Goal: Check status: Check status

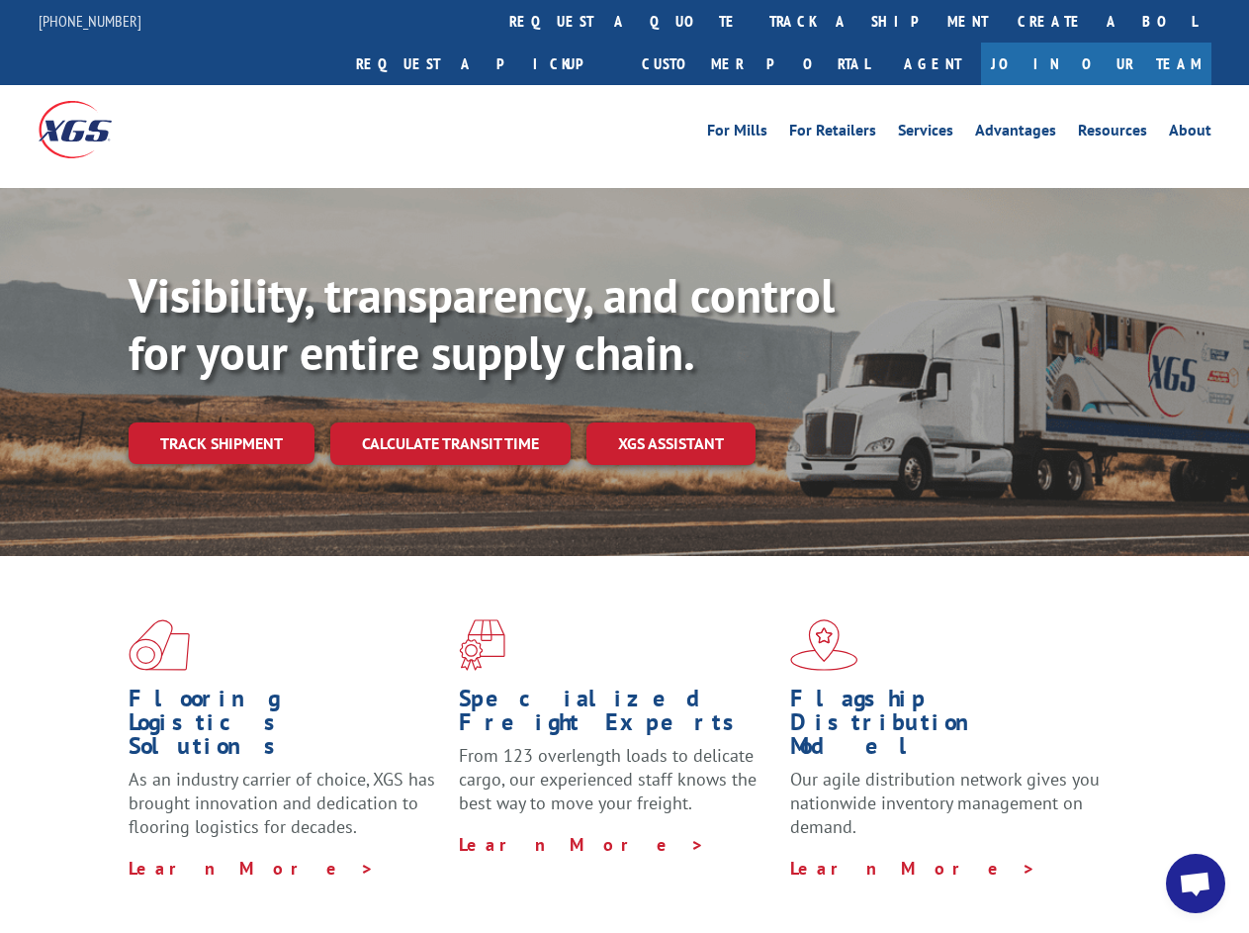
click at [624, 466] on div "Visibility, transparency, and control for your entire supply chain. Track shipm…" at bounding box center [689, 405] width 1120 height 276
click at [755, 21] on link "track a shipment" at bounding box center [879, 21] width 248 height 43
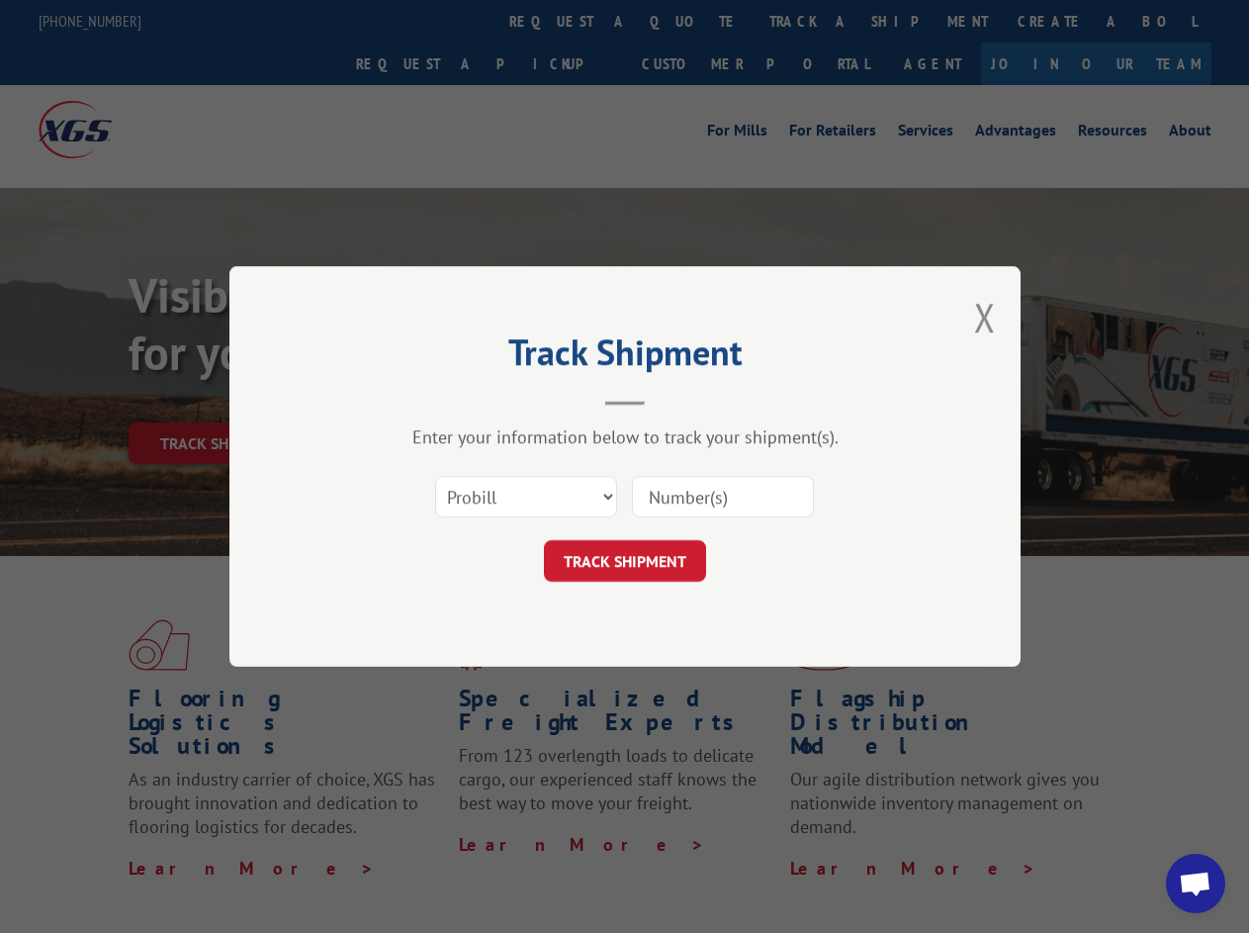
click at [690, 21] on div "Track Shipment Enter your information below to track your shipment(s). Select c…" at bounding box center [624, 466] width 1249 height 933
click at [814, 21] on div "Track Shipment Enter your information below to track your shipment(s). Select c…" at bounding box center [624, 466] width 1249 height 933
click at [221, 400] on div "Track Shipment Enter your information below to track your shipment(s). Select c…" at bounding box center [624, 466] width 1249 height 933
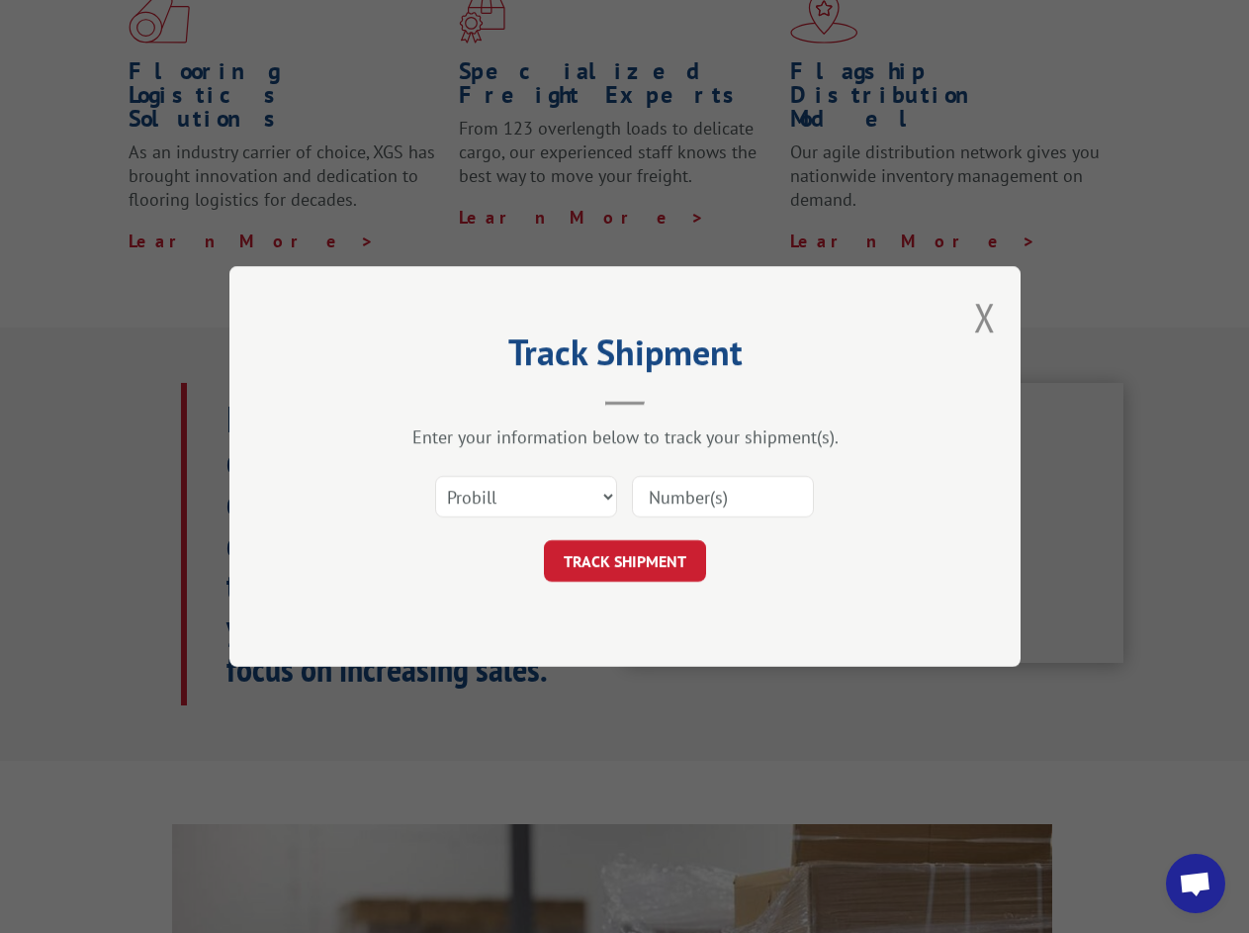
click at [449, 400] on header "Track Shipment" at bounding box center [624, 371] width 593 height 67
click at [671, 400] on header "Track Shipment" at bounding box center [624, 371] width 593 height 67
click at [1196, 883] on span "Open chat" at bounding box center [1195, 885] width 33 height 28
